Goal: Find contact information: Find contact information

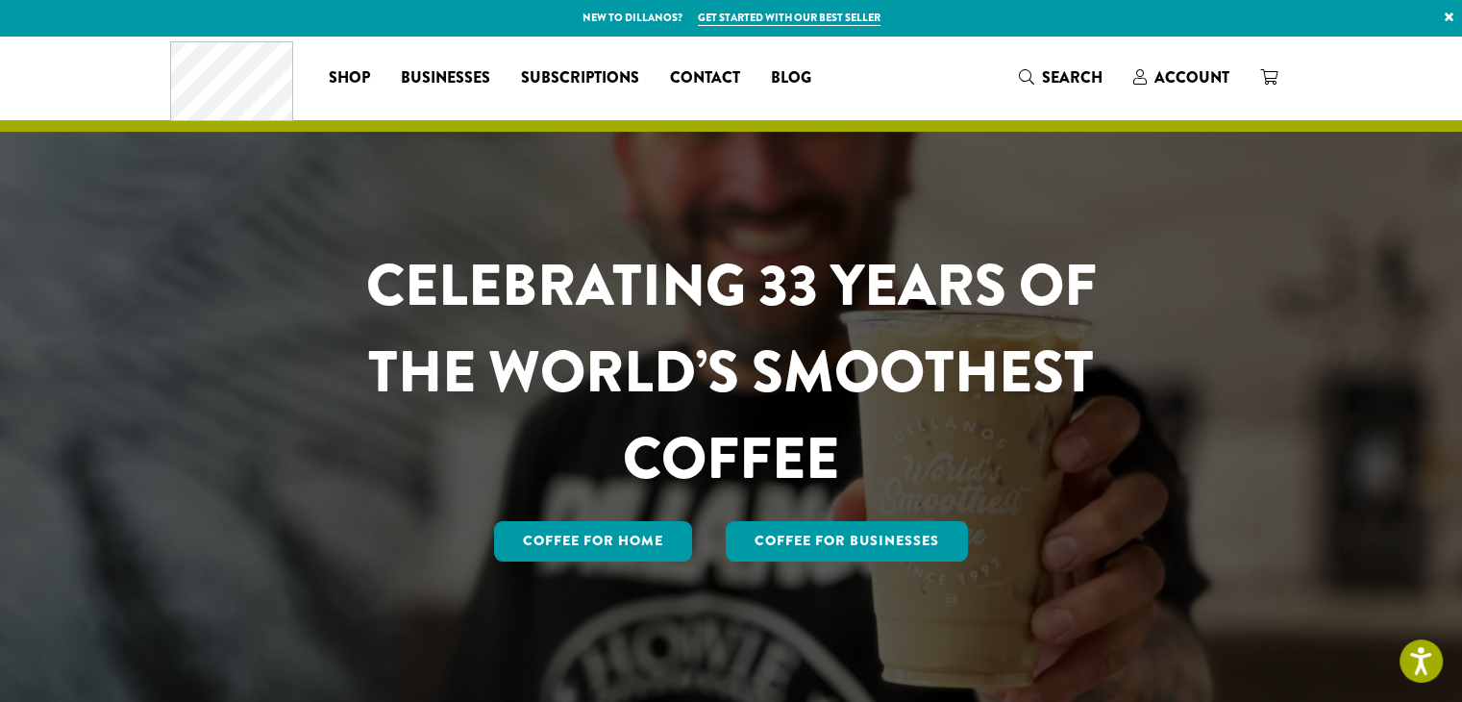
click at [1352, 210] on div at bounding box center [731, 371] width 1462 height 671
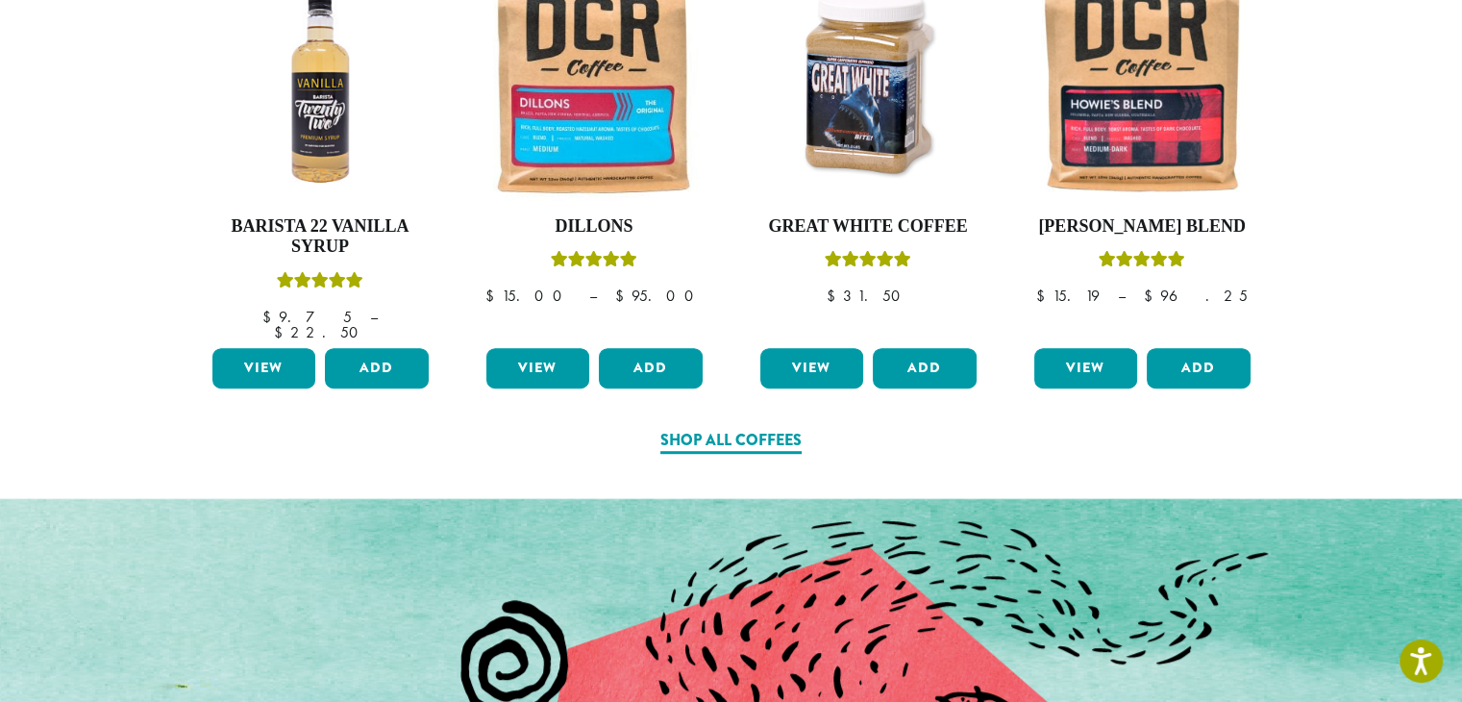
scroll to position [1345, 0]
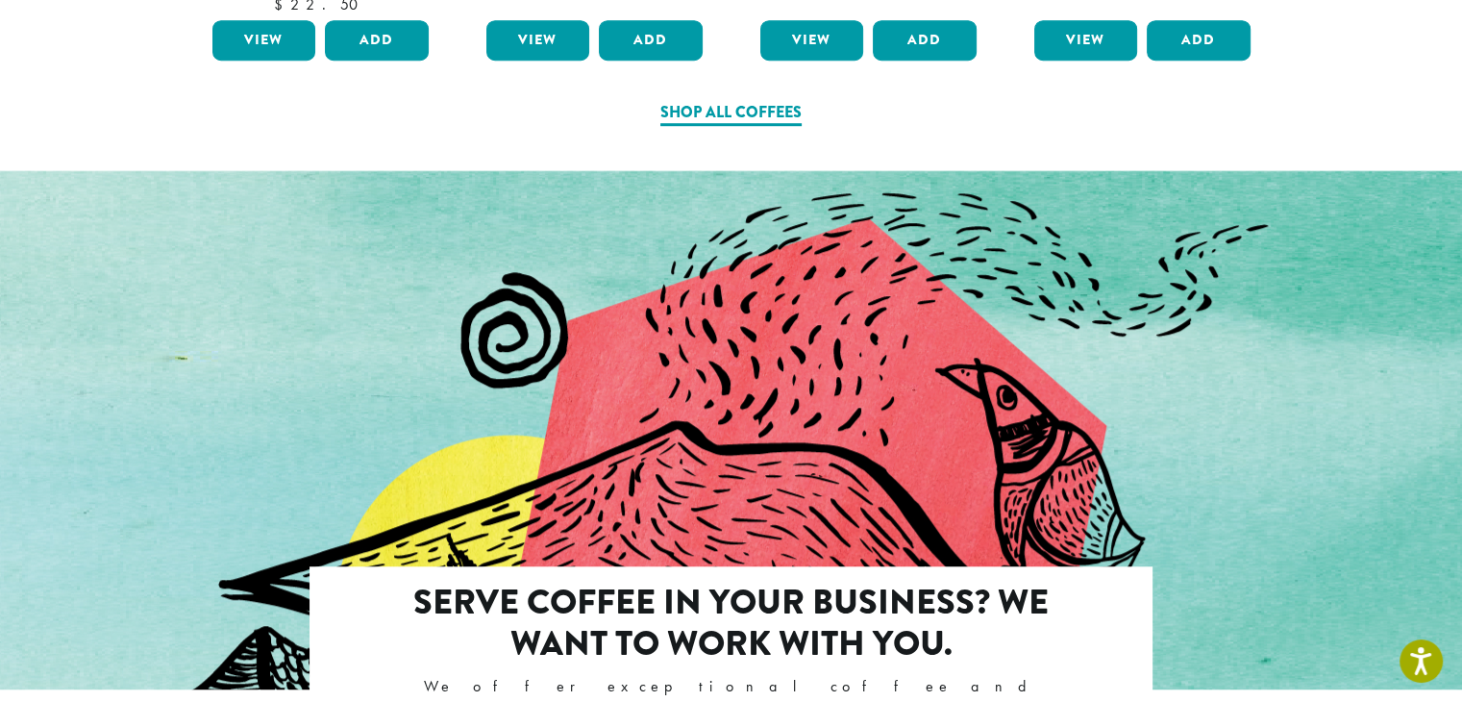
click at [1265, 260] on div at bounding box center [731, 496] width 1462 height 652
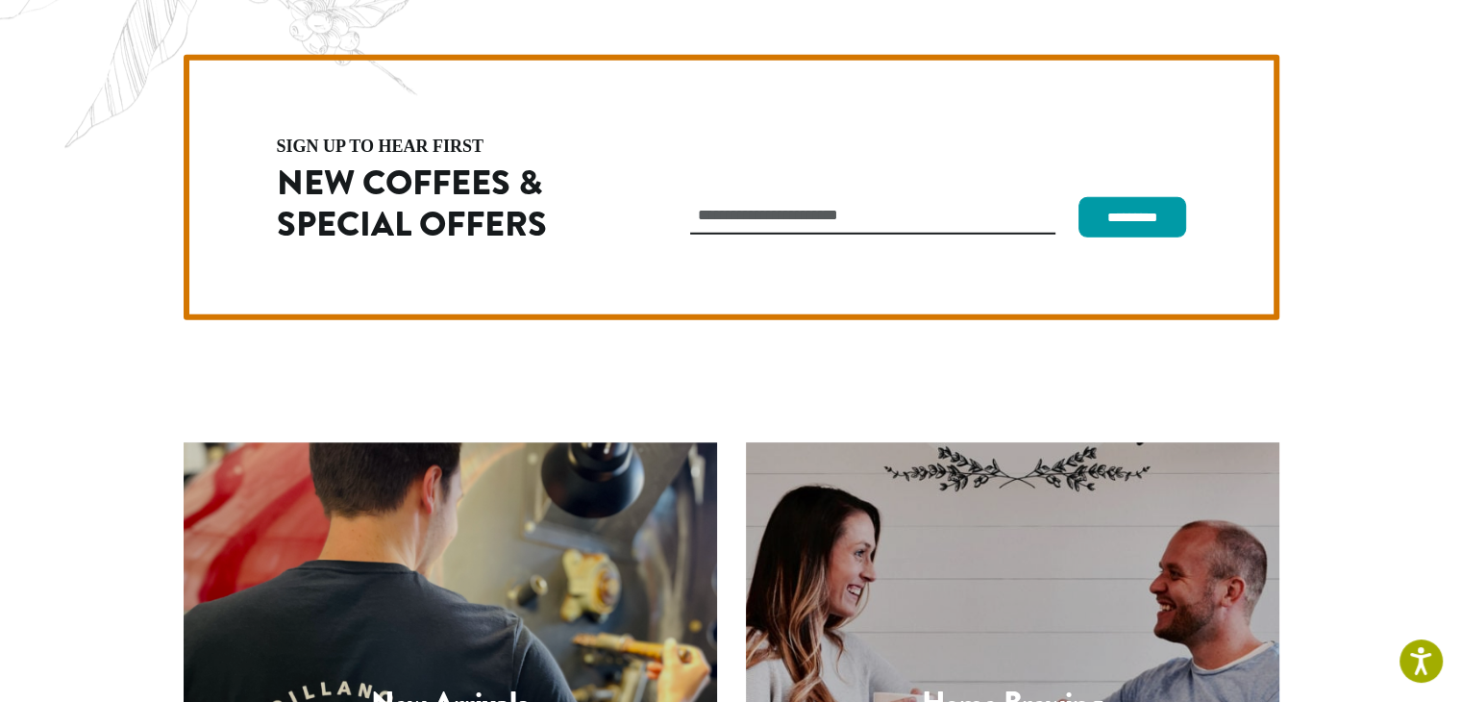
scroll to position [5428, 0]
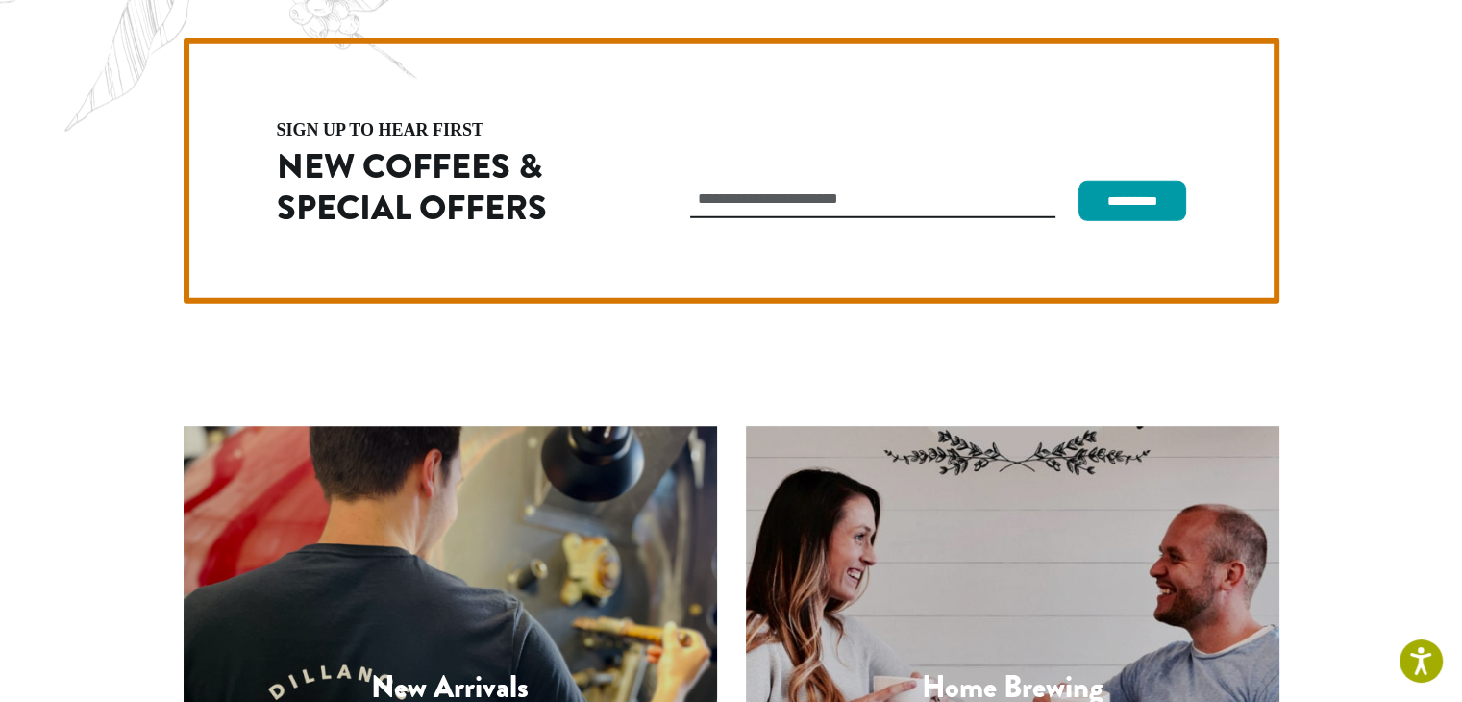
copy p "[PHONE_NUMBER]"
drag, startPoint x: 158, startPoint y: 583, endPoint x: 277, endPoint y: 585, distance: 119.2
copy p "[PHONE_NUMBER]"
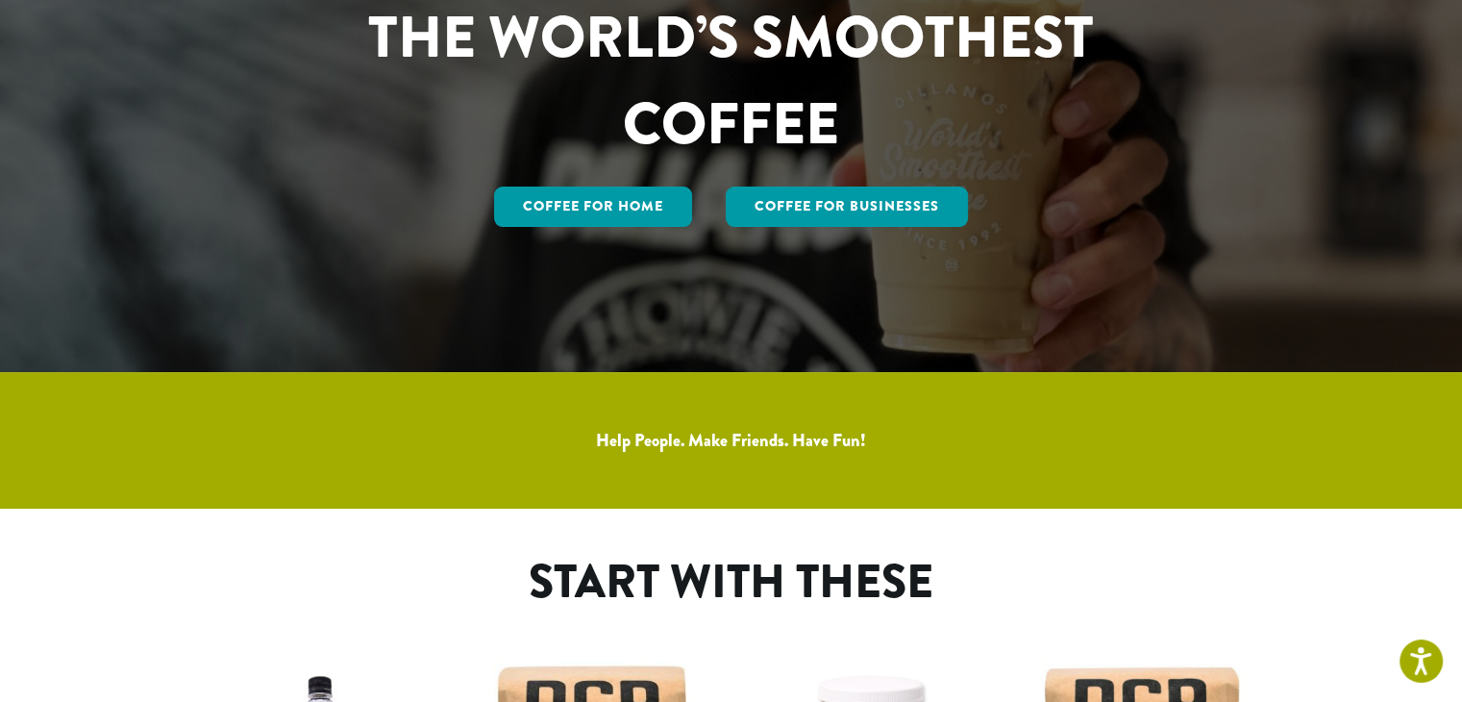
scroll to position [0, 0]
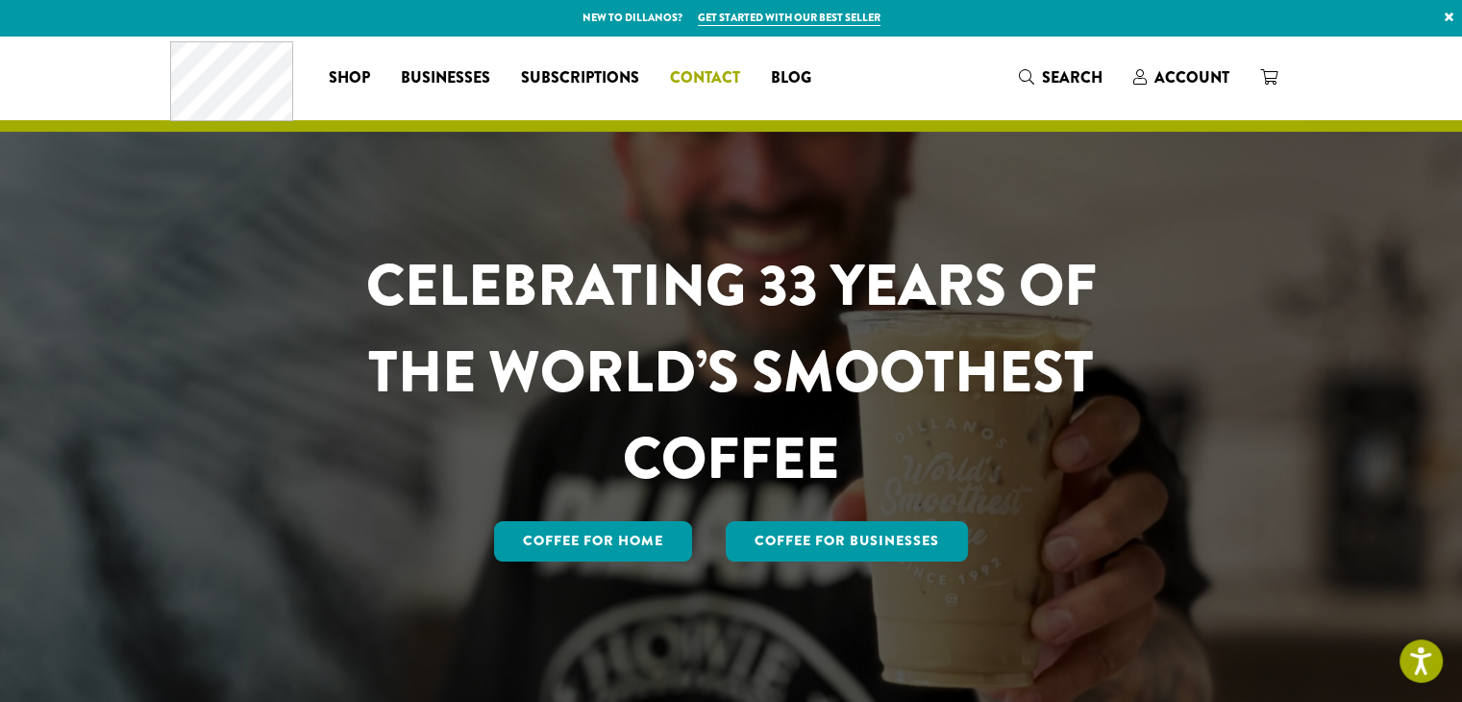
click at [700, 75] on span "Contact" at bounding box center [705, 78] width 70 height 24
